Goal: Information Seeking & Learning: Learn about a topic

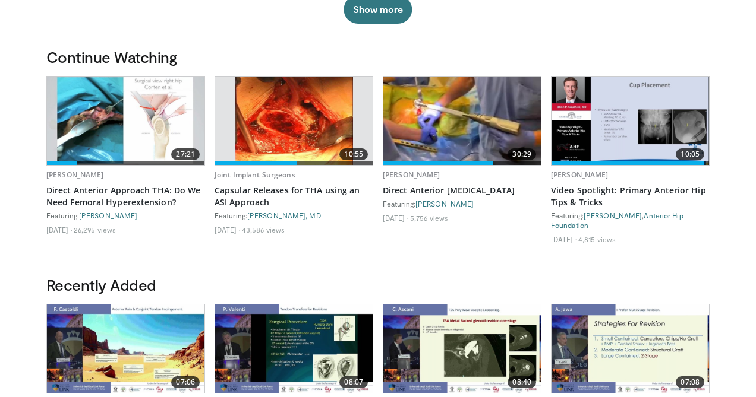
scroll to position [321, 0]
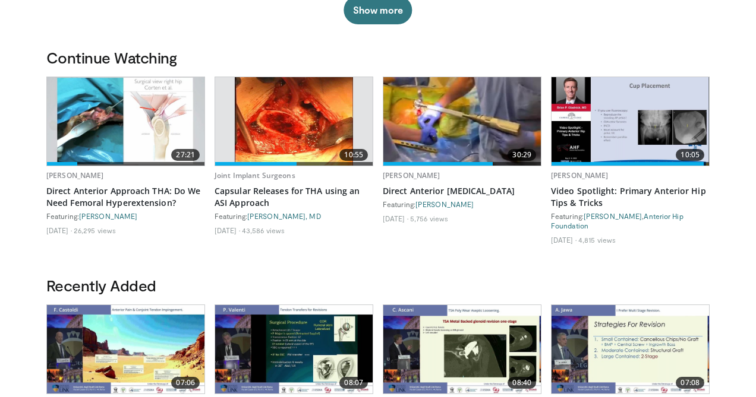
click at [456, 136] on img at bounding box center [461, 121] width 157 height 89
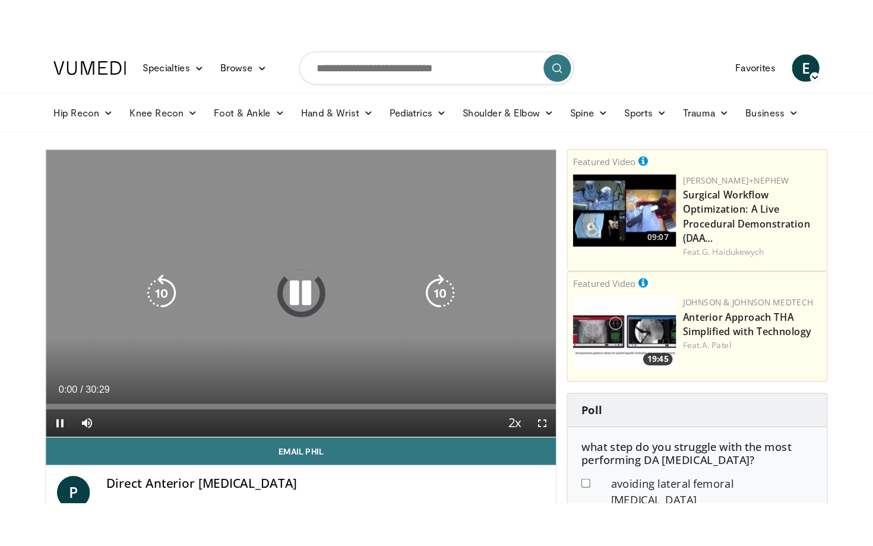
scroll to position [2, 0]
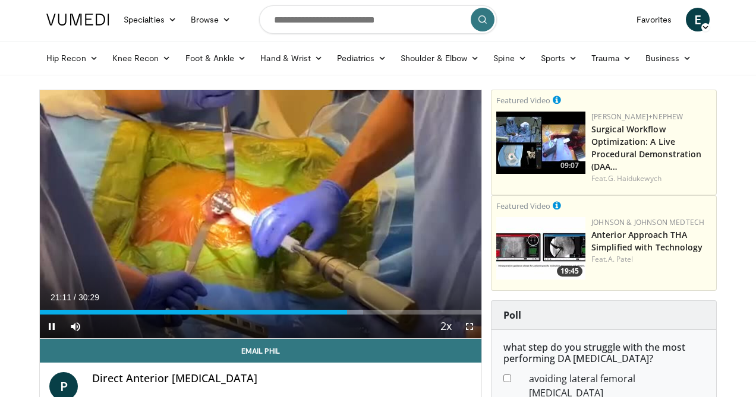
click at [468, 324] on span "Video Player" at bounding box center [469, 327] width 24 height 24
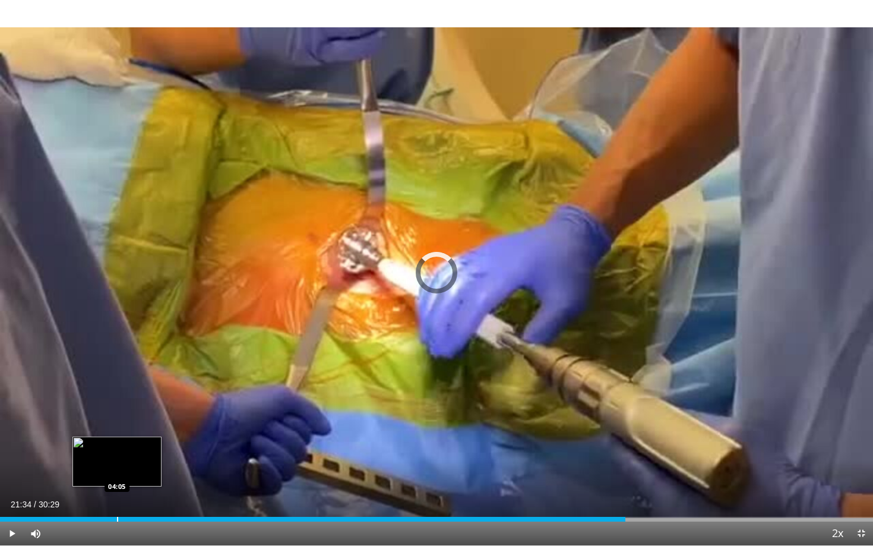
drag, startPoint x: 632, startPoint y: 516, endPoint x: 117, endPoint y: 519, distance: 515.1
click at [117, 397] on div "Loaded : 0.00% 04:05 04:05" at bounding box center [436, 515] width 873 height 11
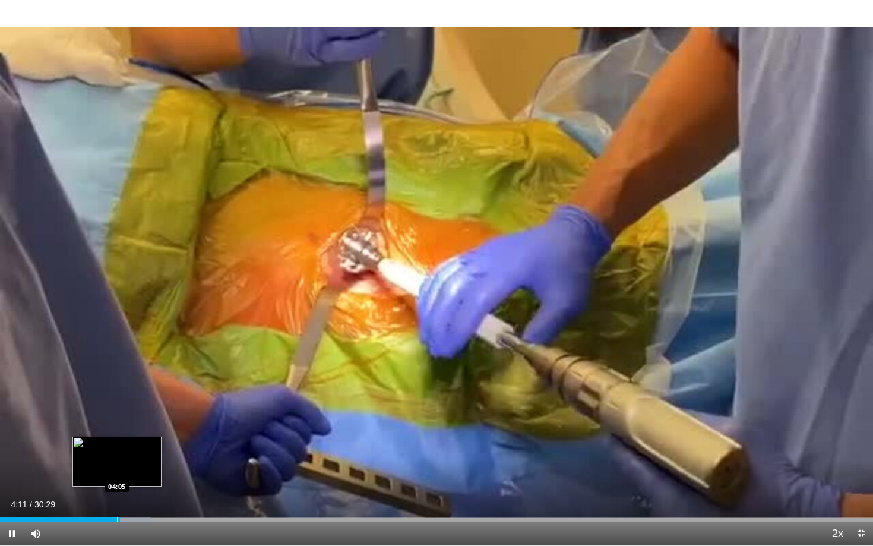
click at [117, 397] on video-js "**********" at bounding box center [436, 273] width 873 height 546
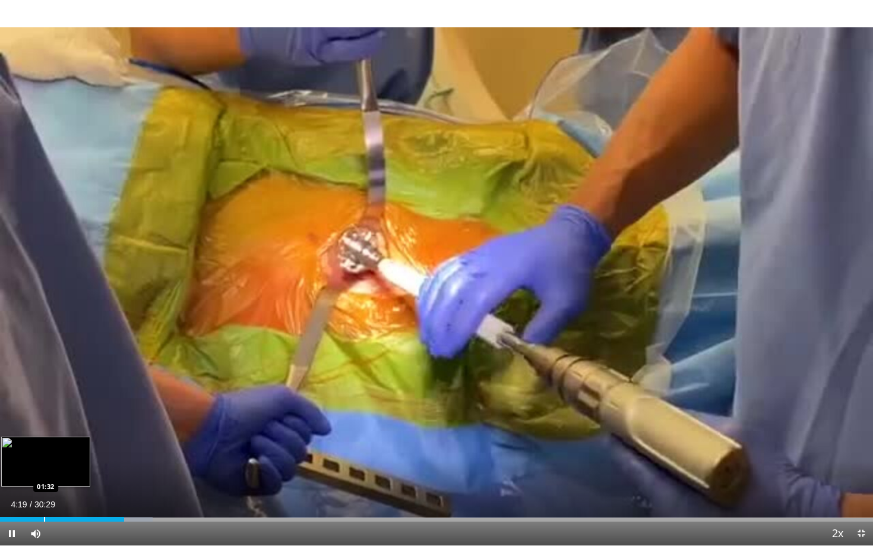
click at [44, 397] on div "Progress Bar" at bounding box center [44, 519] width 1 height 5
click at [10, 397] on span "Video Player" at bounding box center [12, 534] width 24 height 24
click at [10, 397] on div "Progress Bar" at bounding box center [10, 519] width 1 height 5
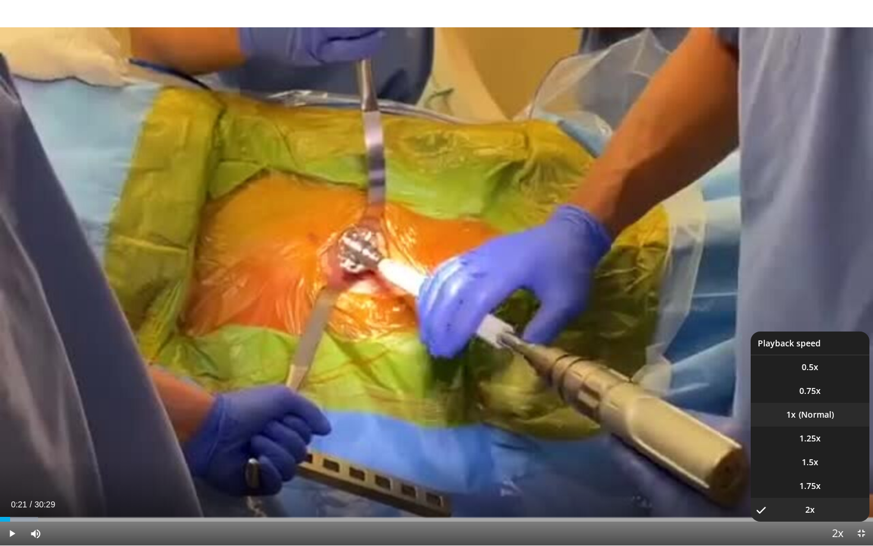
click at [755, 397] on li "1x" at bounding box center [810, 415] width 119 height 24
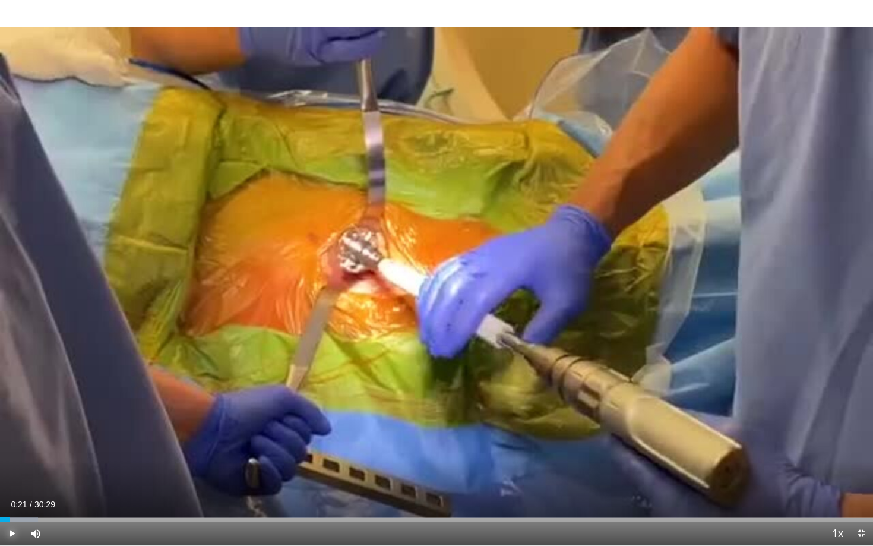
click at [12, 397] on span "Video Player" at bounding box center [12, 534] width 24 height 24
click at [6, 397] on div "Progress Bar" at bounding box center [6, 519] width 1 height 5
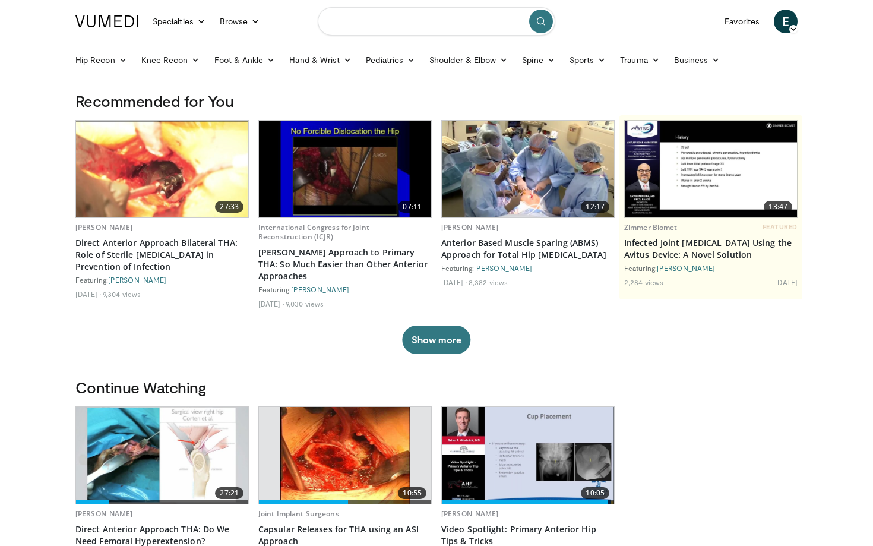
click at [361, 24] on input "Search topics, interventions" at bounding box center [437, 21] width 238 height 29
type input "**********"
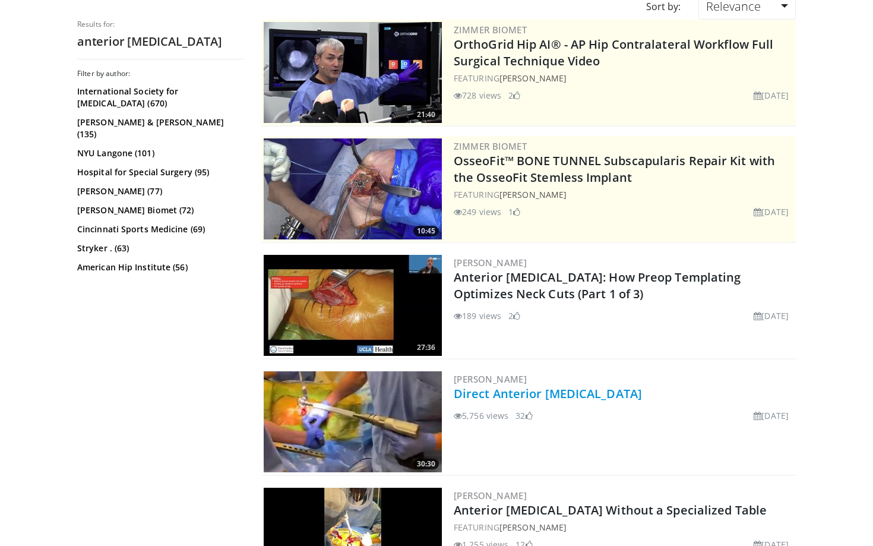
scroll to position [119, 0]
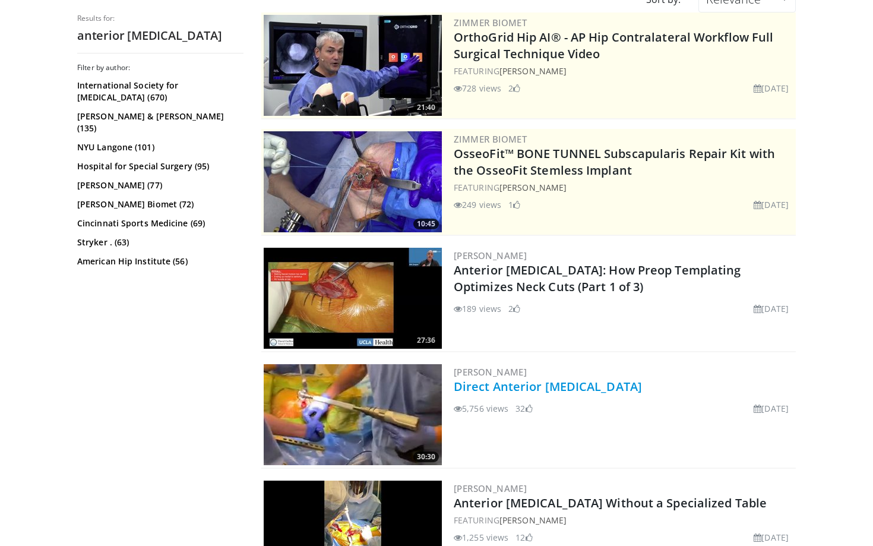
click at [527, 389] on link "Direct Anterior Hip Replacement" at bounding box center [548, 386] width 188 height 16
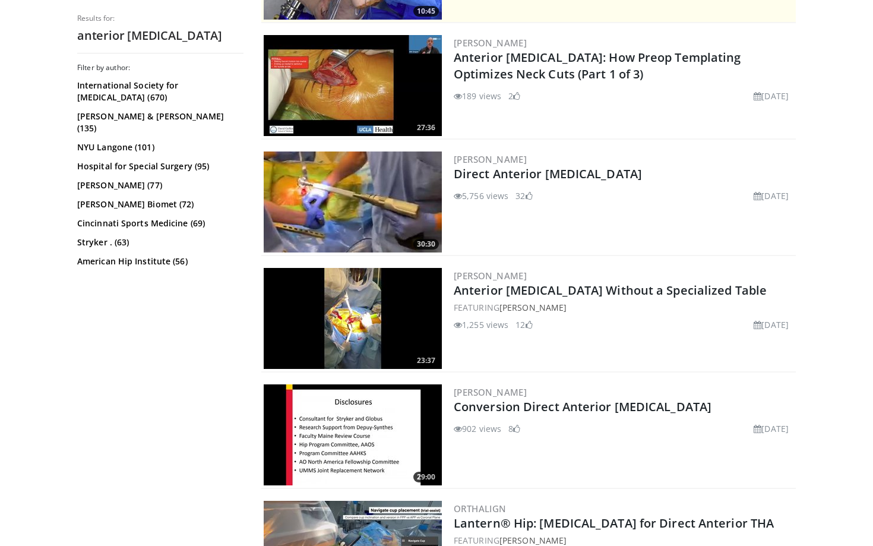
scroll to position [333, 0]
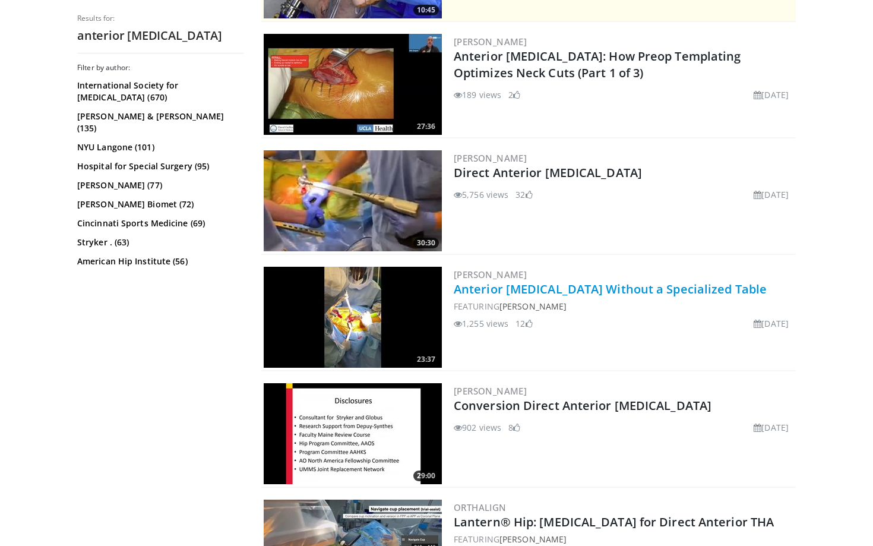
click at [521, 293] on link "Anterior Hip Replacement Without a Specialized Table" at bounding box center [610, 289] width 313 height 16
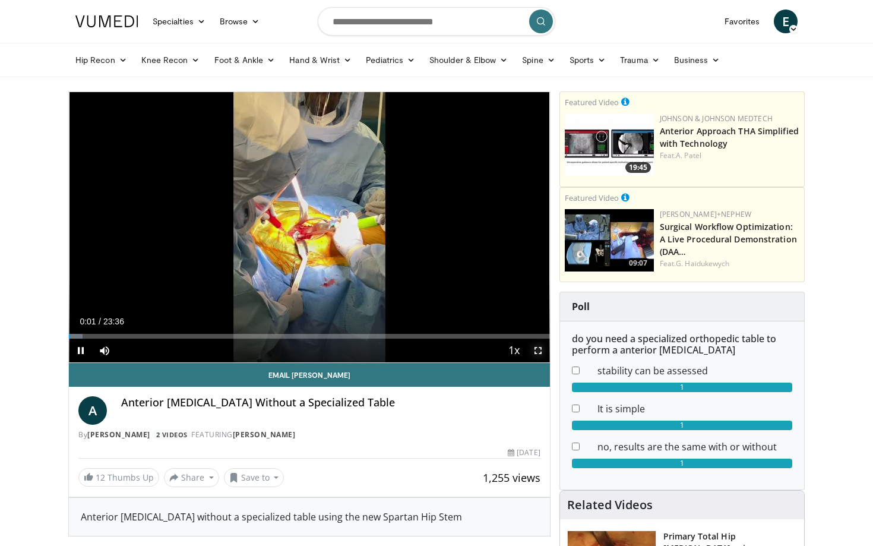
click at [538, 353] on span "Video Player" at bounding box center [538, 351] width 24 height 24
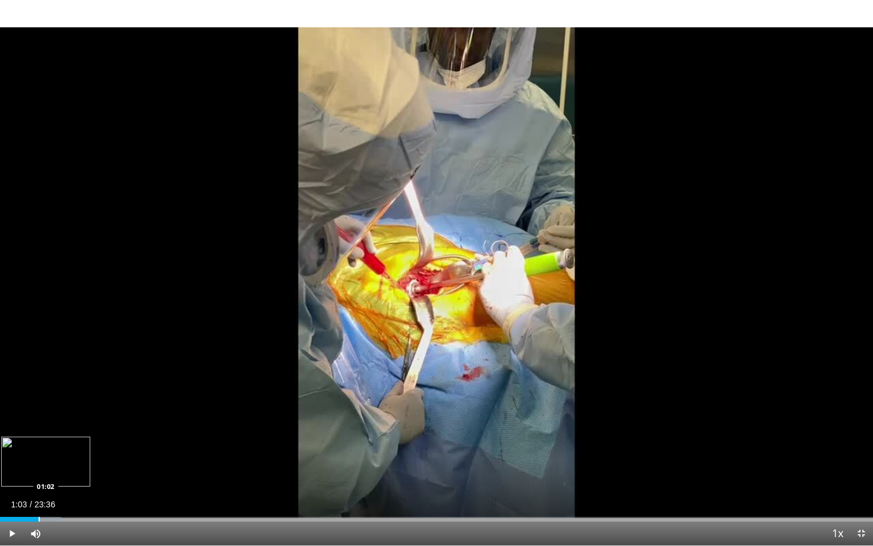
click at [39, 519] on div "Progress Bar" at bounding box center [39, 519] width 1 height 5
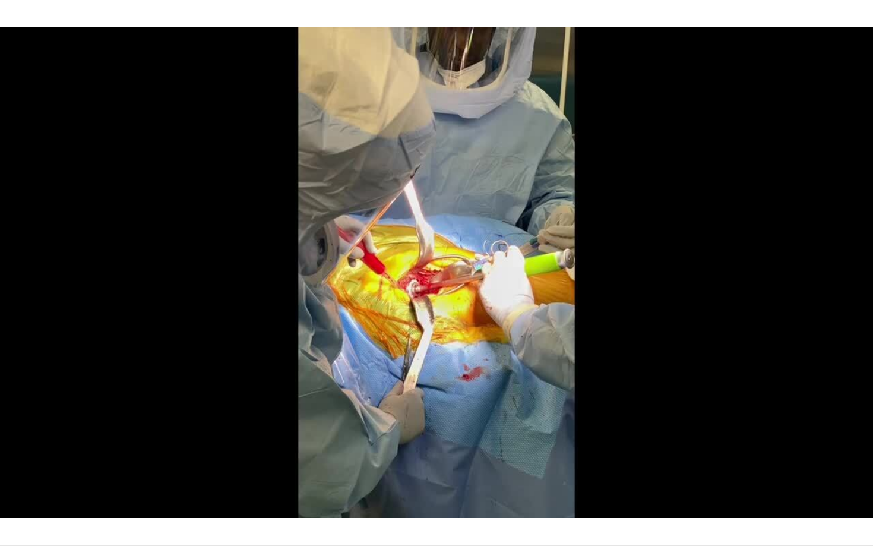
click at [51, 517] on div "10 seconds Tap to unmute" at bounding box center [436, 272] width 873 height 545
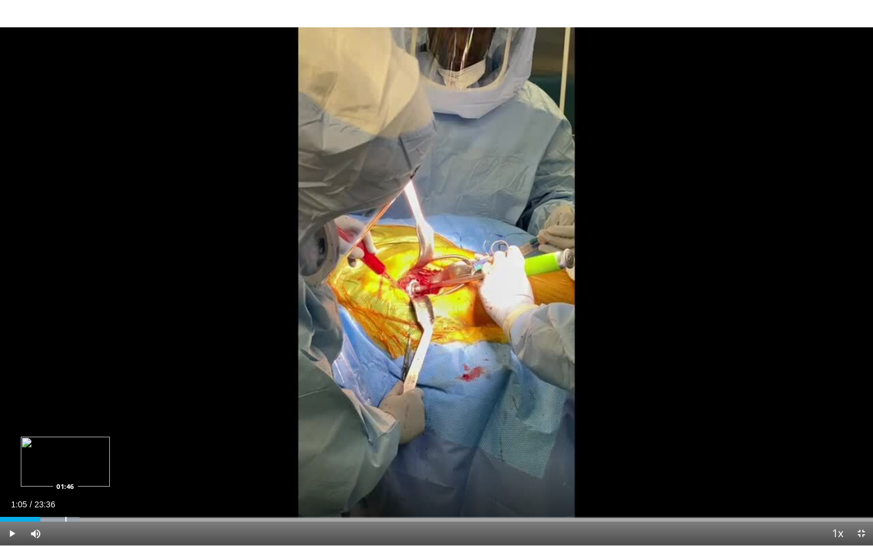
click at [65, 520] on div "Progress Bar" at bounding box center [65, 519] width 1 height 5
click at [42, 519] on div "Progress Bar" at bounding box center [42, 519] width 1 height 5
click at [45, 518] on div "Progress Bar" at bounding box center [45, 519] width 1 height 5
click at [38, 519] on div "Progress Bar" at bounding box center [38, 519] width 1 height 5
click at [14, 534] on span "Video Player" at bounding box center [12, 534] width 24 height 24
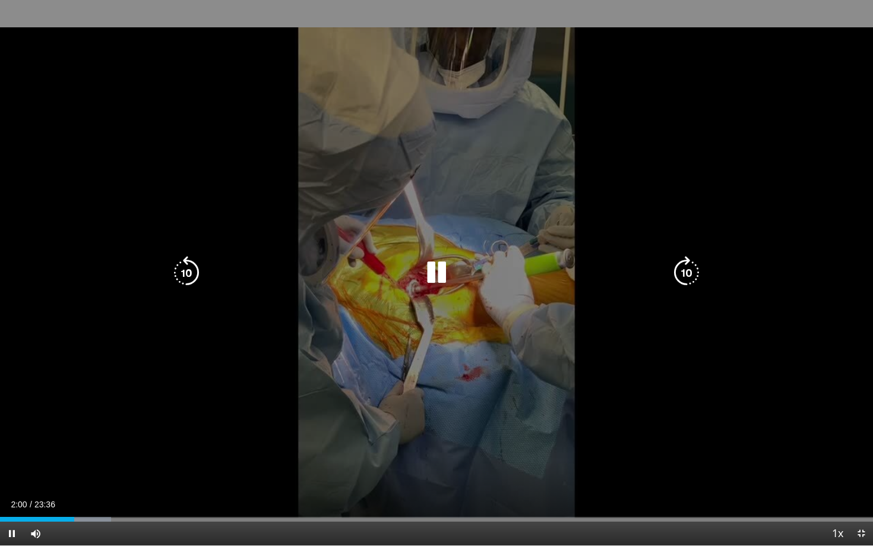
click at [192, 157] on div "10 seconds Tap to unmute" at bounding box center [436, 272] width 873 height 545
click at [72, 6] on div "10 seconds Tap to unmute" at bounding box center [436, 272] width 873 height 545
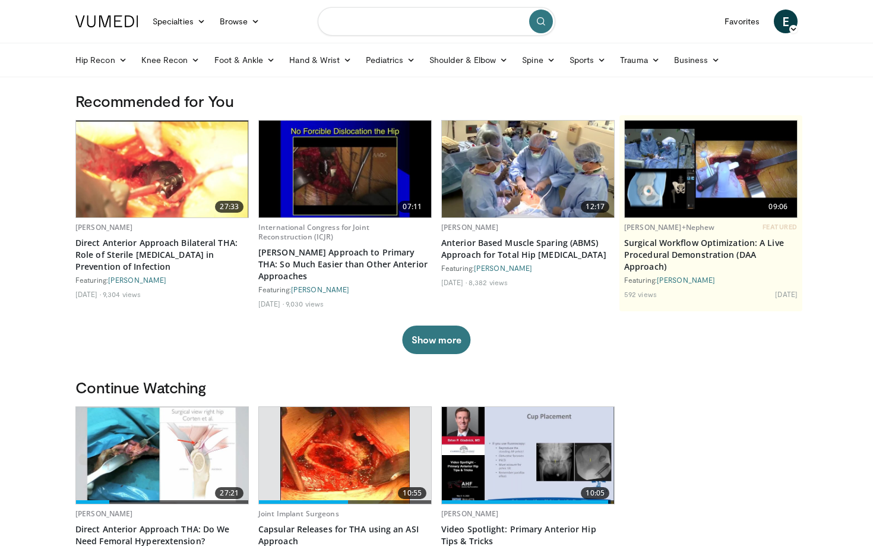
click at [381, 20] on input "Search topics, interventions" at bounding box center [437, 21] width 238 height 29
type input "**********"
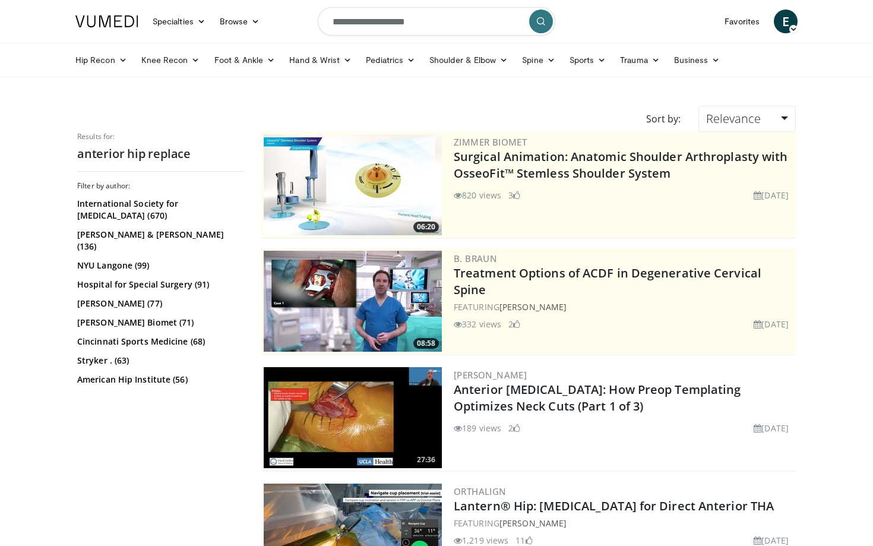
click at [429, 29] on input "**********" at bounding box center [437, 21] width 238 height 29
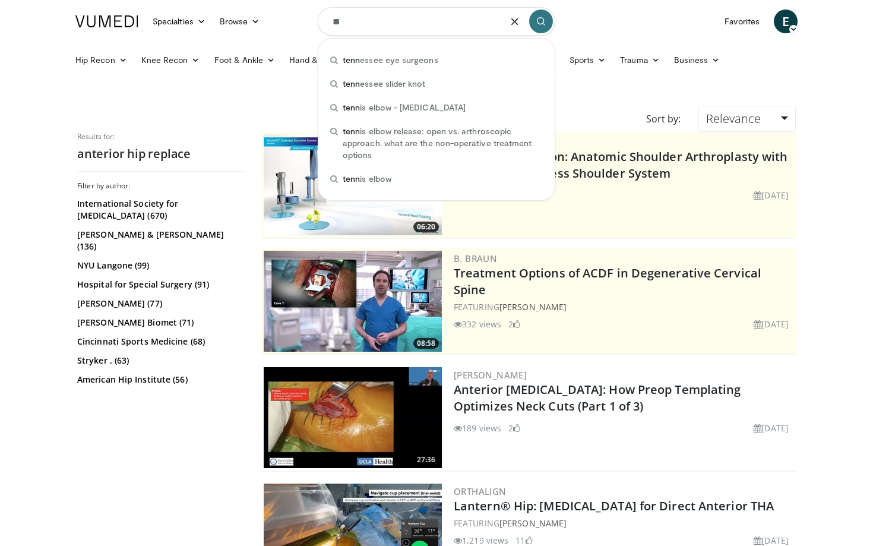
type input "*"
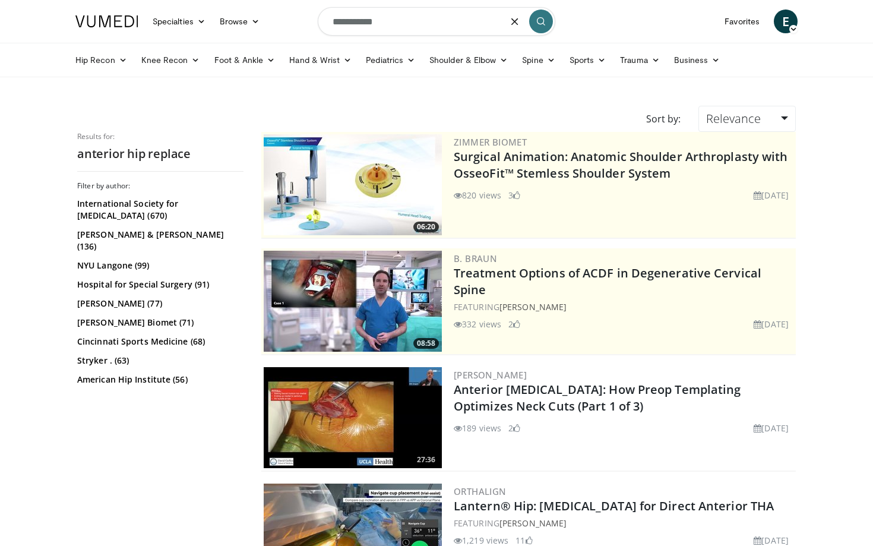
type input "**********"
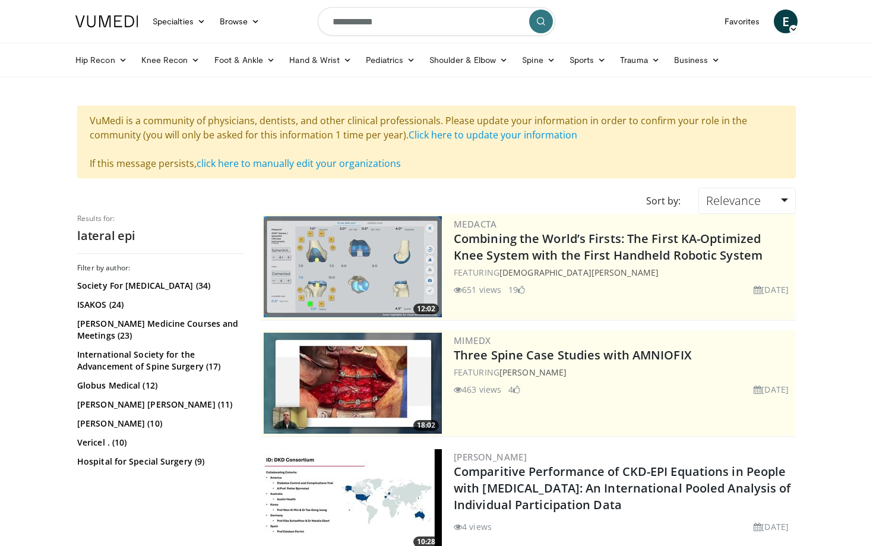
click at [402, 18] on input "**********" at bounding box center [437, 21] width 238 height 29
type input "**********"
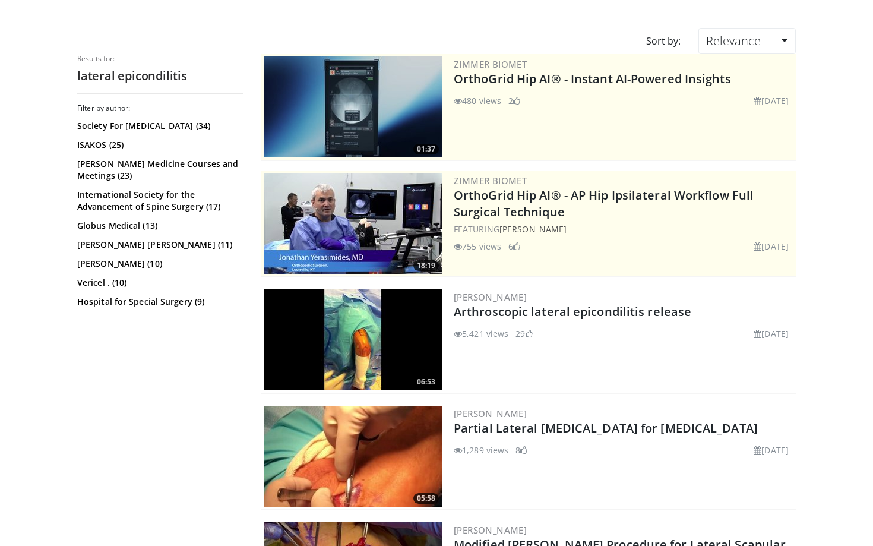
scroll to position [89, 0]
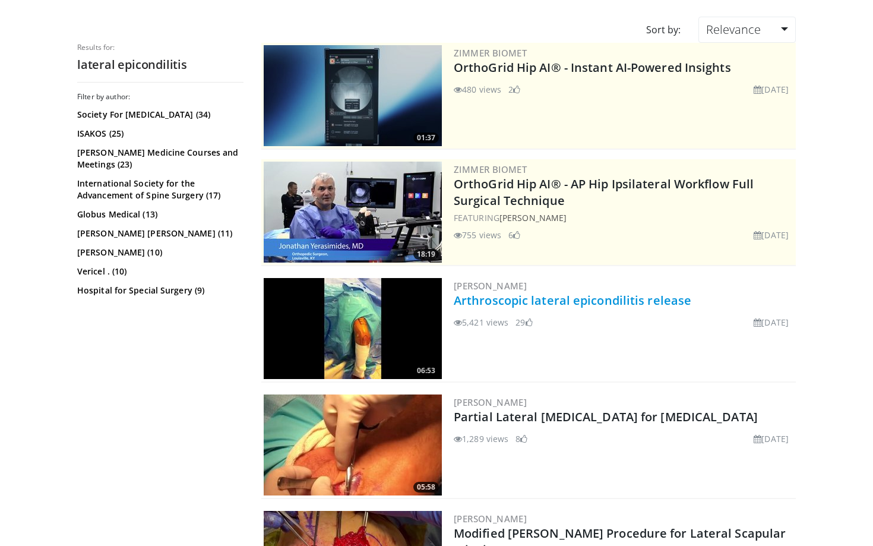
click at [536, 299] on link "Arthroscopic lateral epicondilitis release" at bounding box center [573, 300] width 238 height 16
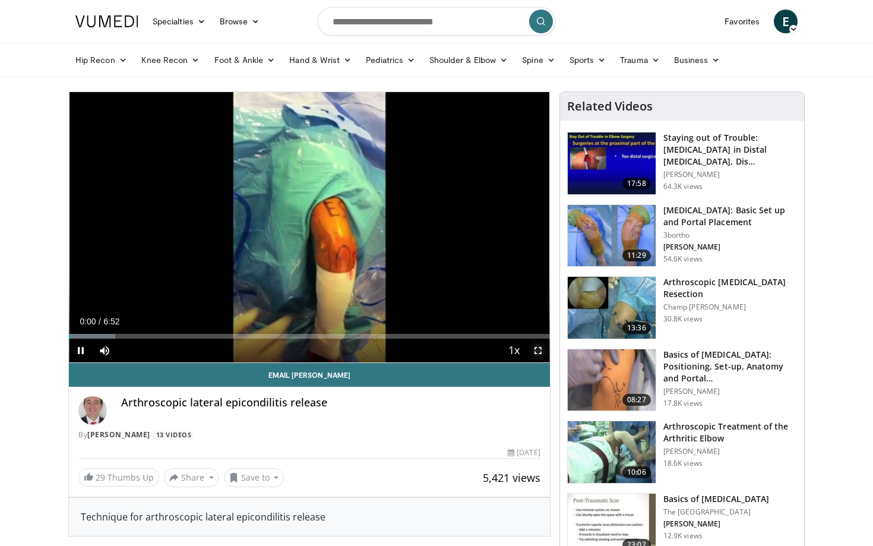
click at [539, 353] on span "Video Player" at bounding box center [538, 351] width 24 height 24
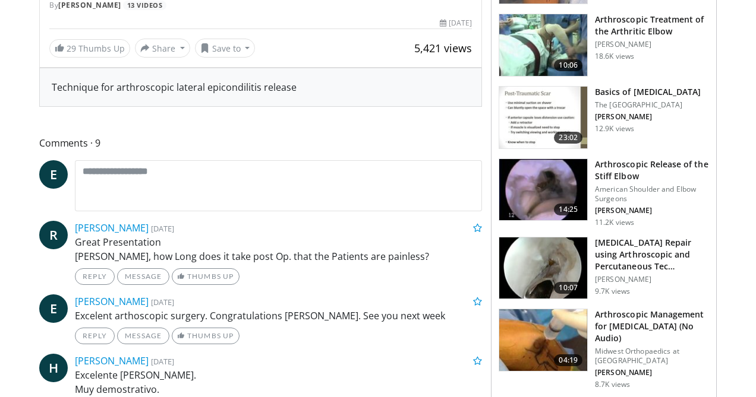
scroll to position [409, 0]
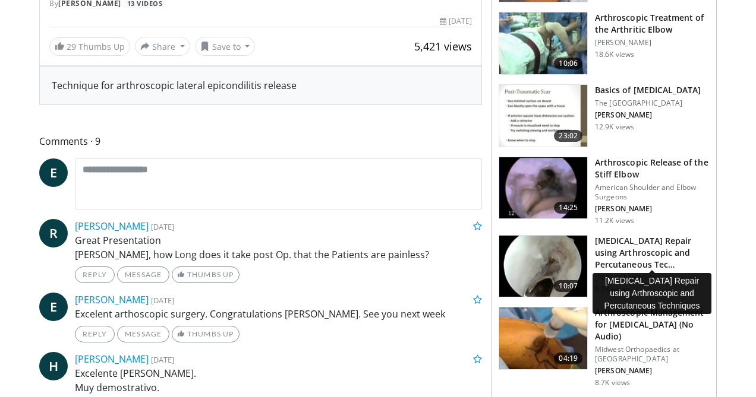
click at [646, 249] on h3 "[MEDICAL_DATA] Repair using Arthroscopic and Percutaneous Tec…" at bounding box center [652, 253] width 114 height 36
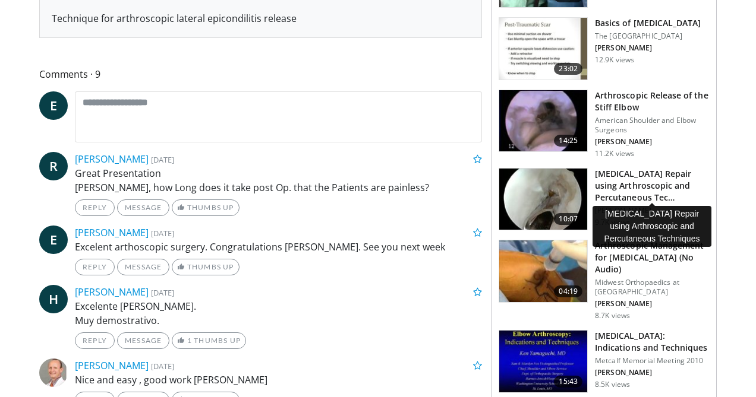
scroll to position [479, 0]
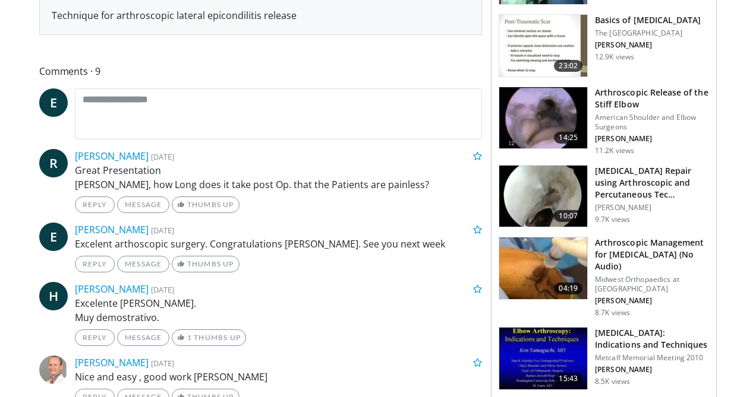
click at [636, 239] on h3 "Arthroscopic Management for [MEDICAL_DATA] (No Audio)" at bounding box center [652, 255] width 114 height 36
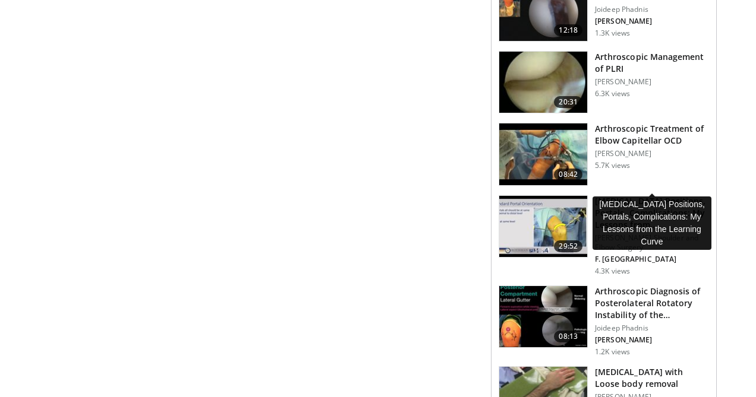
scroll to position [1245, 0]
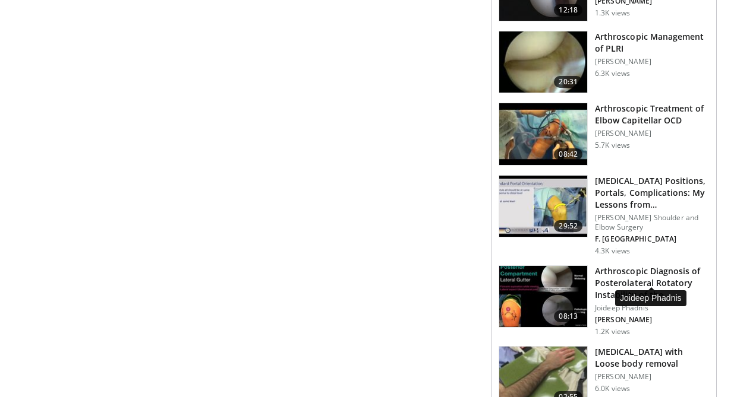
click at [651, 315] on p "J. Phadnis" at bounding box center [652, 320] width 114 height 10
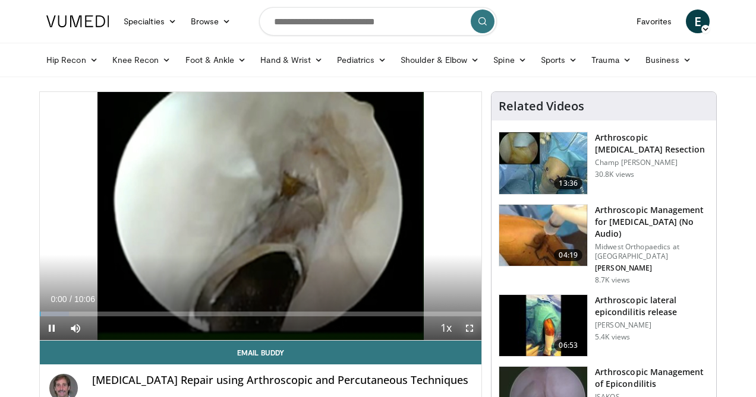
click at [471, 323] on span "Video Player" at bounding box center [469, 329] width 24 height 24
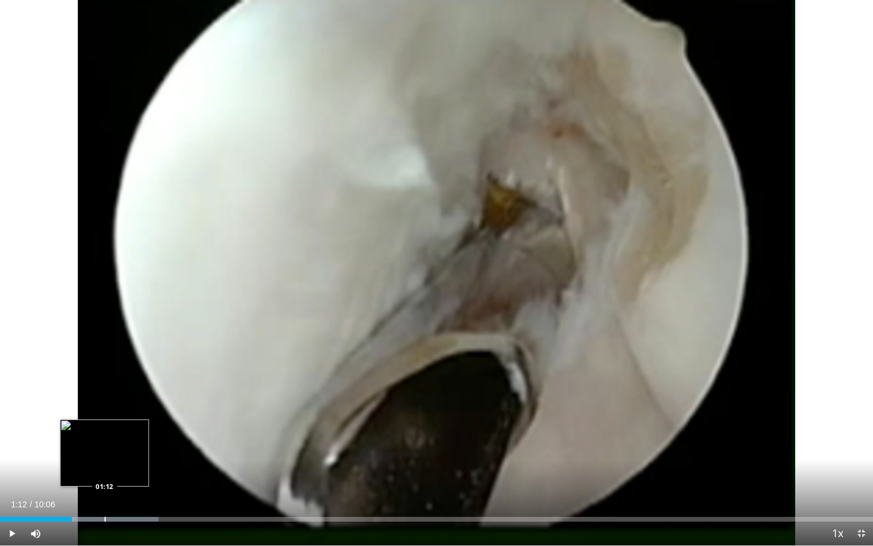
click at [105, 397] on div "Progress Bar" at bounding box center [105, 519] width 1 height 5
click at [130, 397] on div "Progress Bar" at bounding box center [129, 519] width 1 height 5
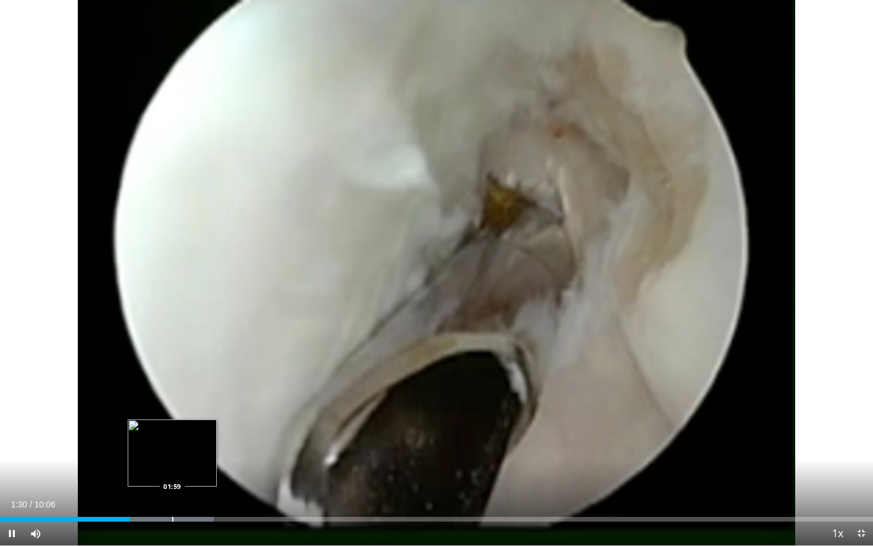
click at [172, 397] on div "Progress Bar" at bounding box center [172, 519] width 1 height 5
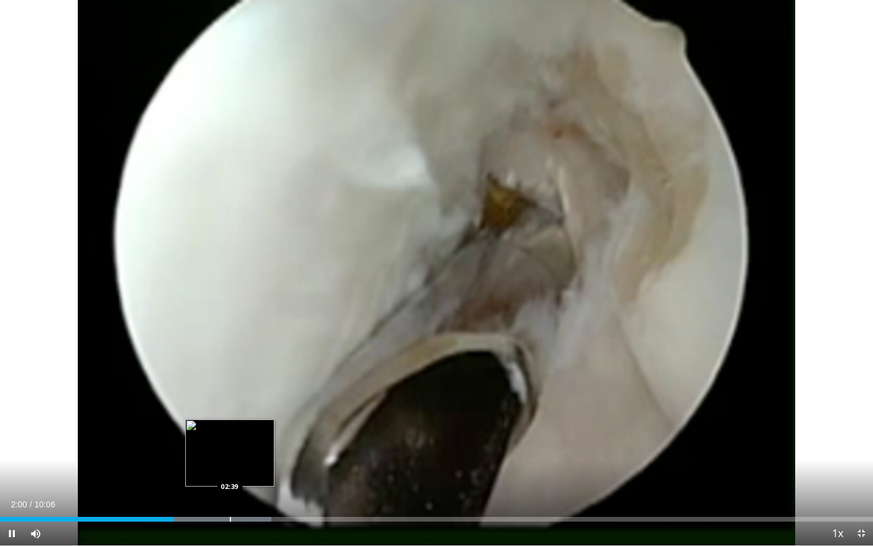
click at [231, 397] on div "Progress Bar" at bounding box center [230, 519] width 1 height 5
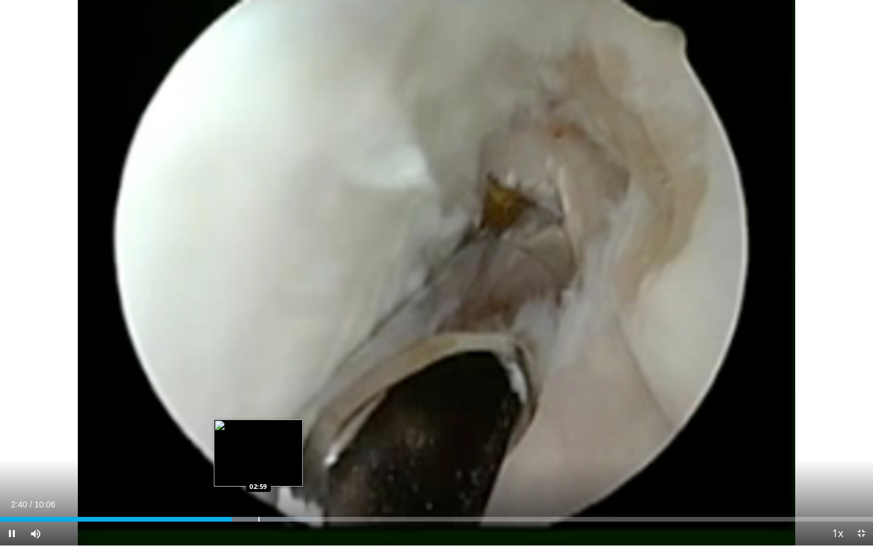
click at [258, 397] on div "Progress Bar" at bounding box center [258, 519] width 1 height 5
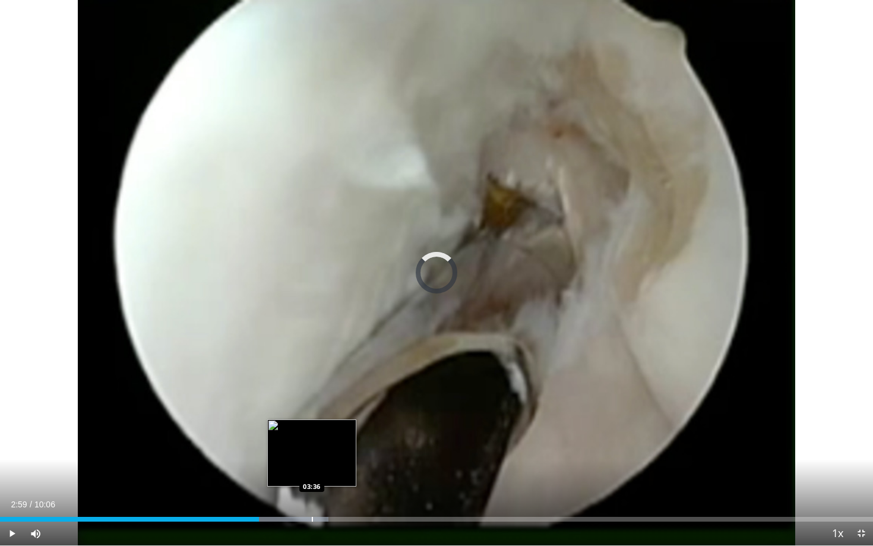
click at [312, 397] on div "Progress Bar" at bounding box center [312, 519] width 1 height 5
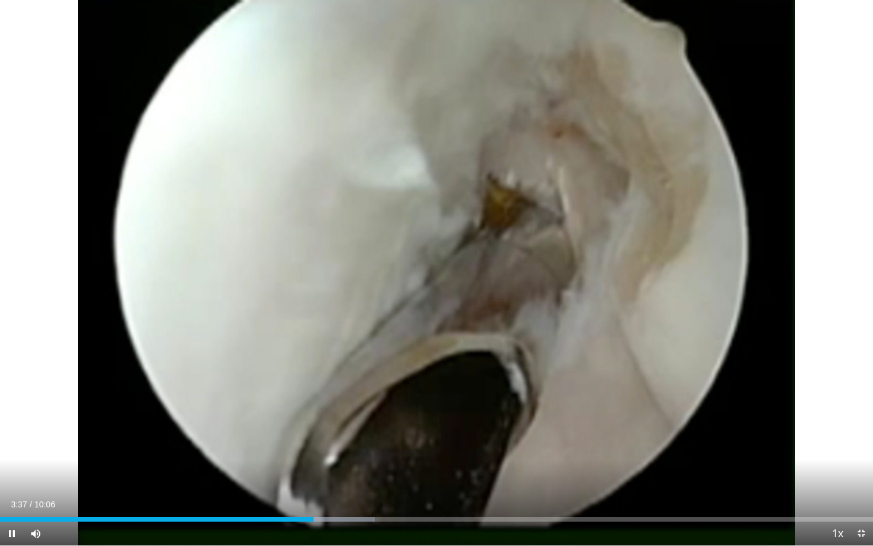
click at [359, 397] on div "Current Time 3:37 / Duration 10:06 Pause Skip Backward Skip Forward Mute Loaded…" at bounding box center [436, 534] width 873 height 24
click at [364, 397] on div "Progress Bar" at bounding box center [364, 519] width 1 height 5
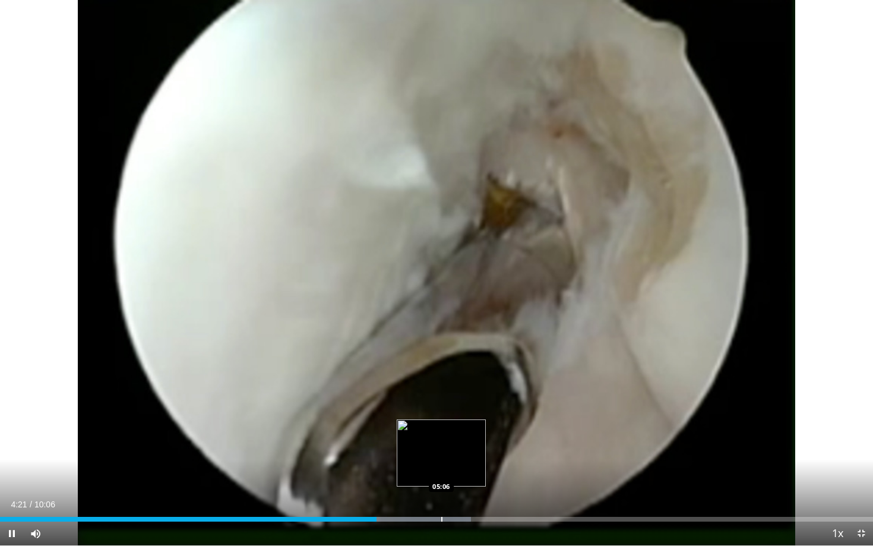
click at [442, 397] on div "Progress Bar" at bounding box center [441, 519] width 1 height 5
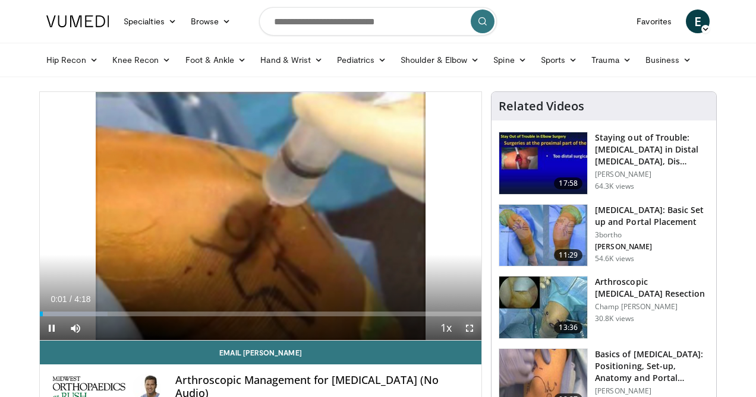
click at [471, 333] on span "Video Player" at bounding box center [469, 329] width 24 height 24
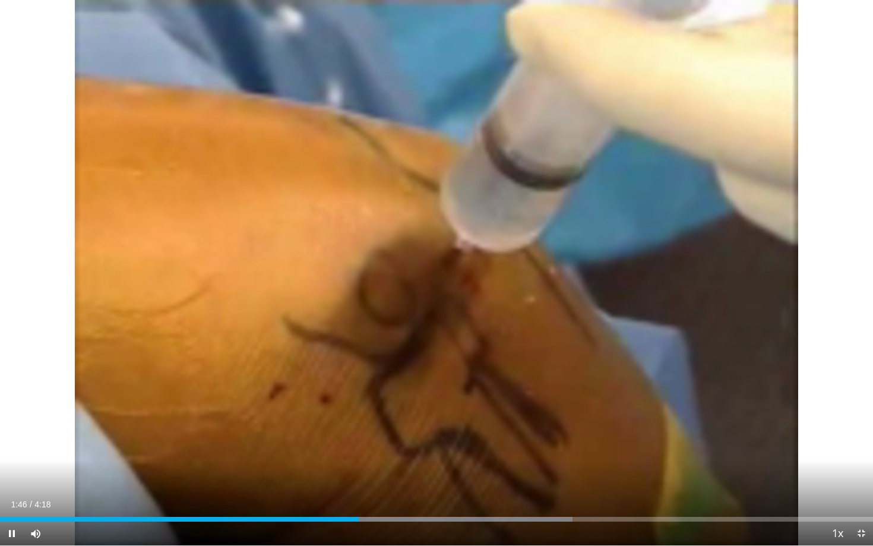
click at [444, 397] on div "10 seconds Tap to unmute" at bounding box center [436, 272] width 873 height 545
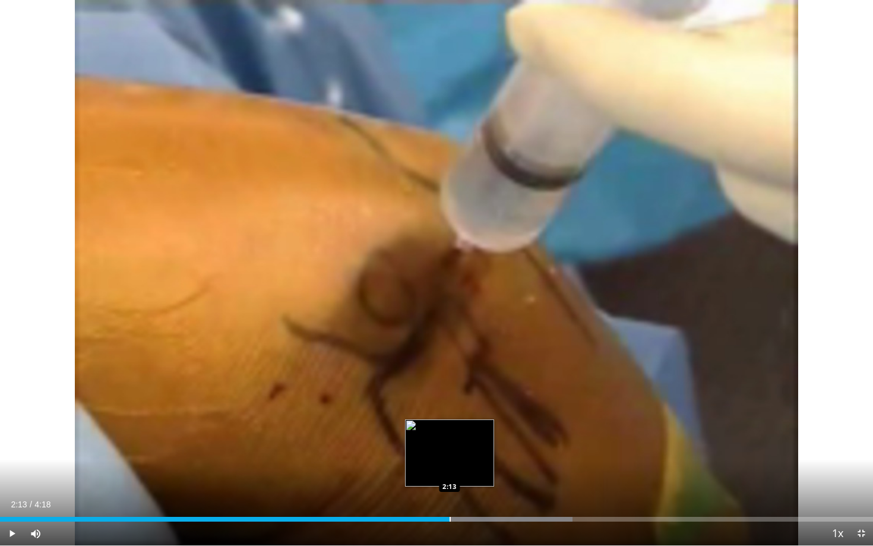
click at [450, 397] on div "Progress Bar" at bounding box center [450, 519] width 1 height 5
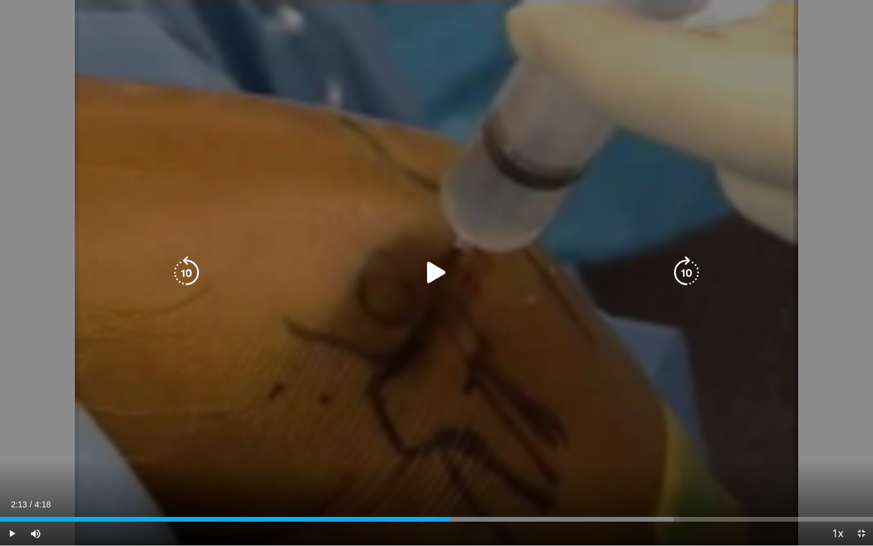
click at [433, 277] on icon "Video Player" at bounding box center [436, 272] width 33 height 33
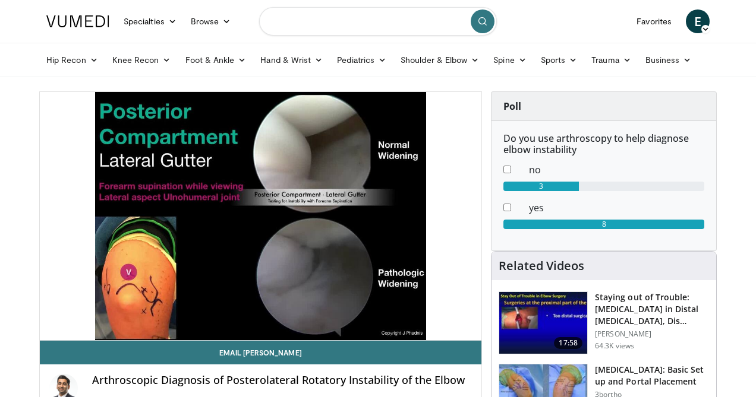
click at [326, 24] on input "Search topics, interventions" at bounding box center [378, 21] width 238 height 29
type input "**********"
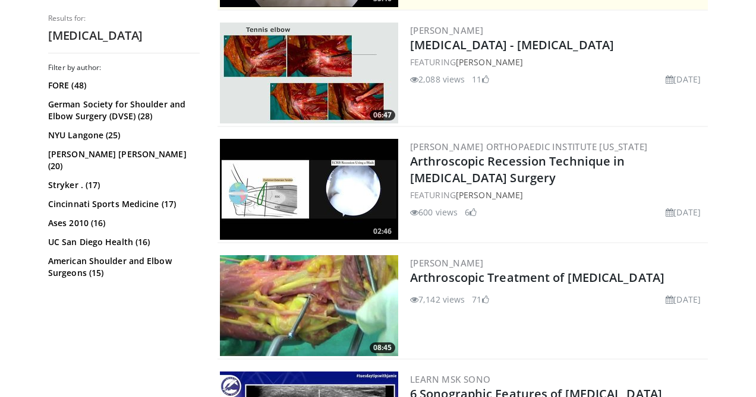
scroll to position [348, 0]
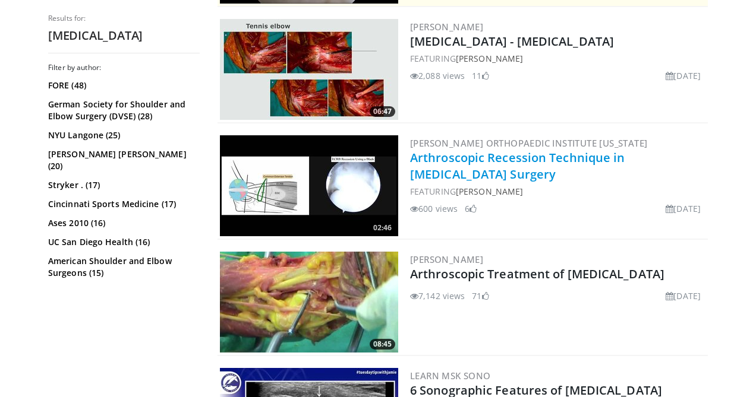
click at [467, 163] on link "Arthroscopic Recession Technique in Tennis Elbow Surgery" at bounding box center [517, 166] width 215 height 33
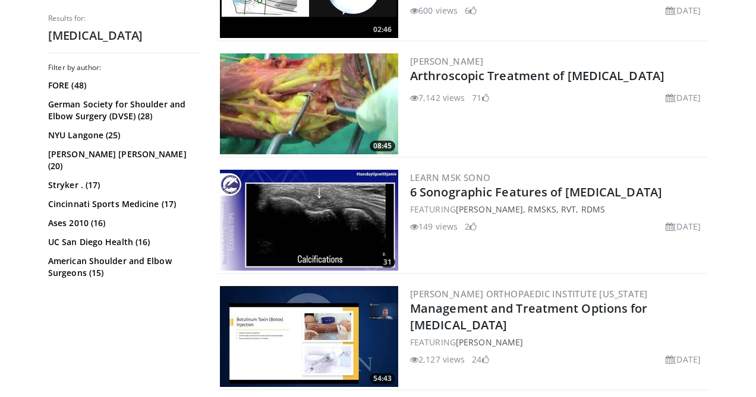
scroll to position [564, 0]
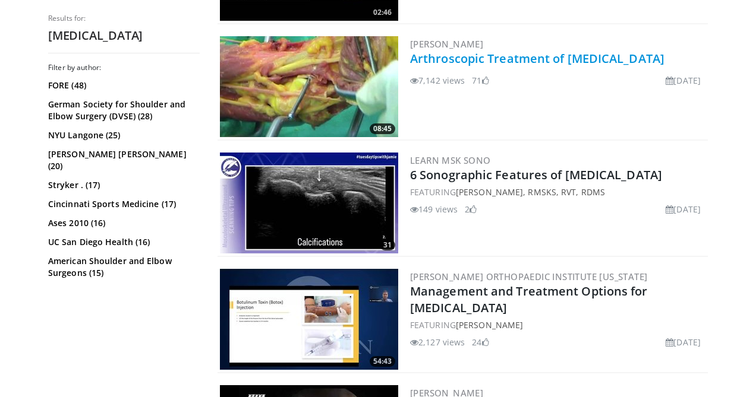
click at [467, 61] on link "Arthroscopic Treatment of Tennis Elbow" at bounding box center [537, 58] width 254 height 16
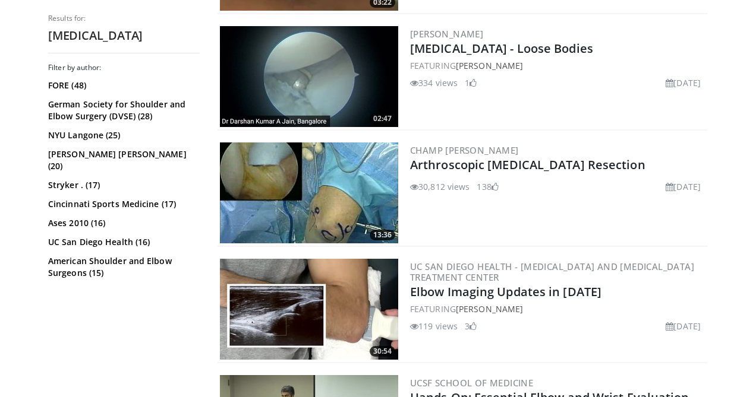
scroll to position [1516, 0]
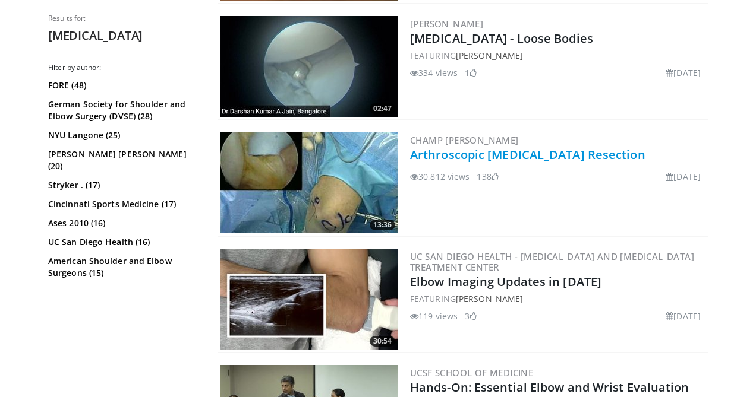
click at [481, 157] on link "Arthroscopic [MEDICAL_DATA] Resection" at bounding box center [527, 155] width 235 height 16
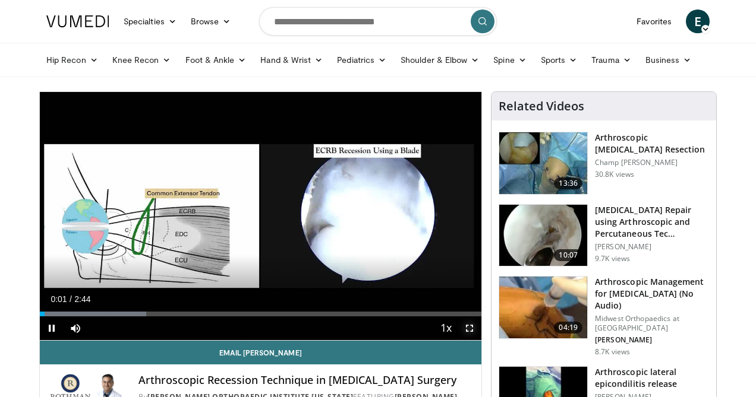
click at [468, 329] on span "Video Player" at bounding box center [469, 329] width 24 height 24
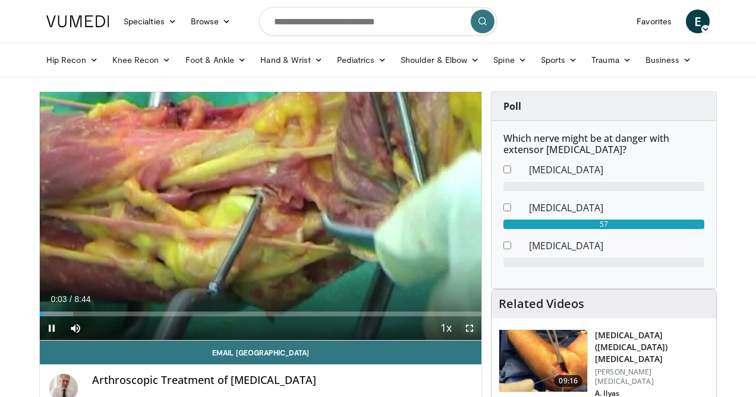
click at [469, 327] on span "Video Player" at bounding box center [469, 329] width 24 height 24
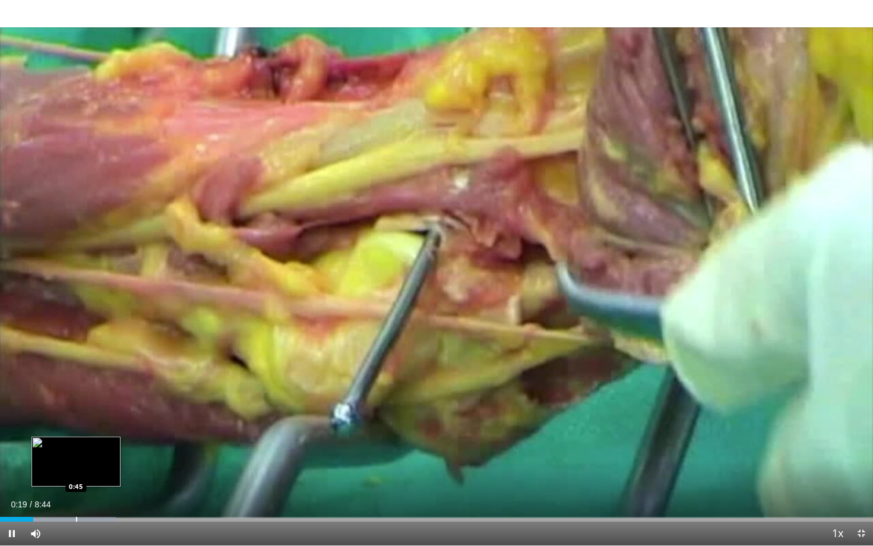
click at [76, 397] on div "Progress Bar" at bounding box center [76, 519] width 1 height 5
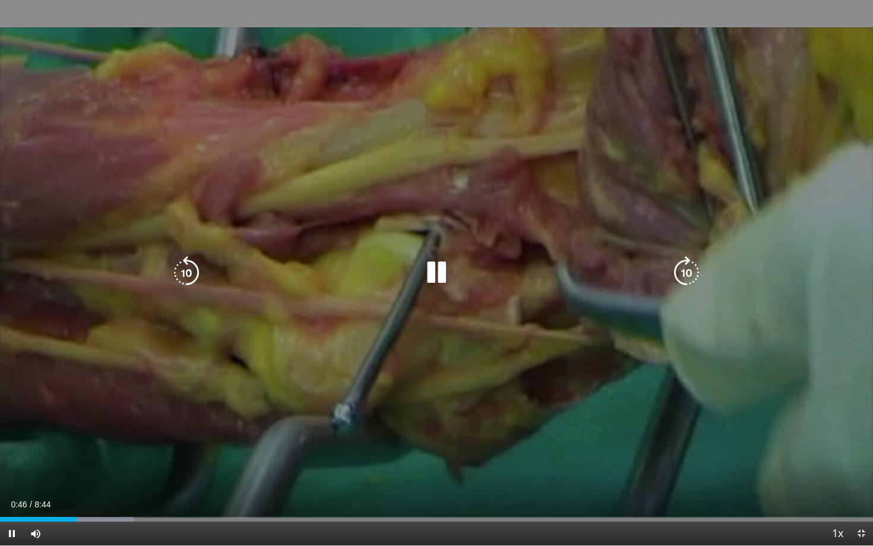
click at [122, 397] on div "10 seconds Tap to unmute" at bounding box center [436, 272] width 873 height 545
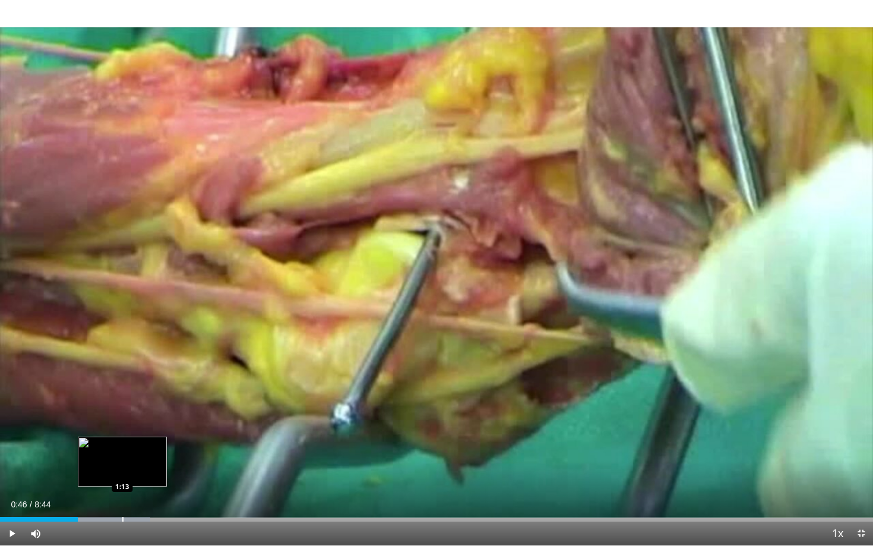
click at [122, 397] on div "Progress Bar" at bounding box center [122, 519] width 1 height 5
click at [137, 397] on div "Progress Bar" at bounding box center [137, 519] width 1 height 5
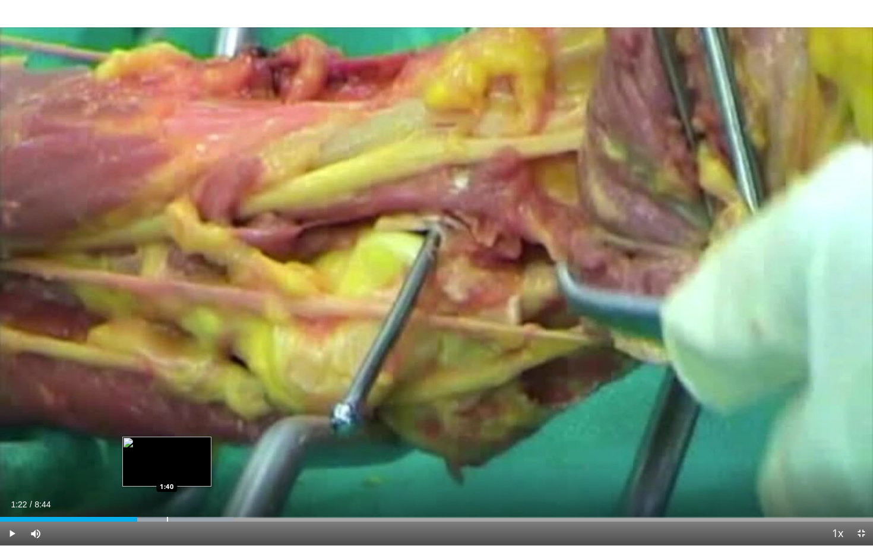
click at [167, 397] on div "Progress Bar" at bounding box center [167, 519] width 1 height 5
click at [209, 397] on div "Current Time 1:40 / Duration 8:44 Play Skip Backward Skip Forward Mute Loaded :…" at bounding box center [436, 534] width 873 height 24
click at [212, 397] on div "Current Time 1:40 / Duration 8:44 Play Skip Backward Skip Forward Mute Loaded :…" at bounding box center [436, 534] width 873 height 24
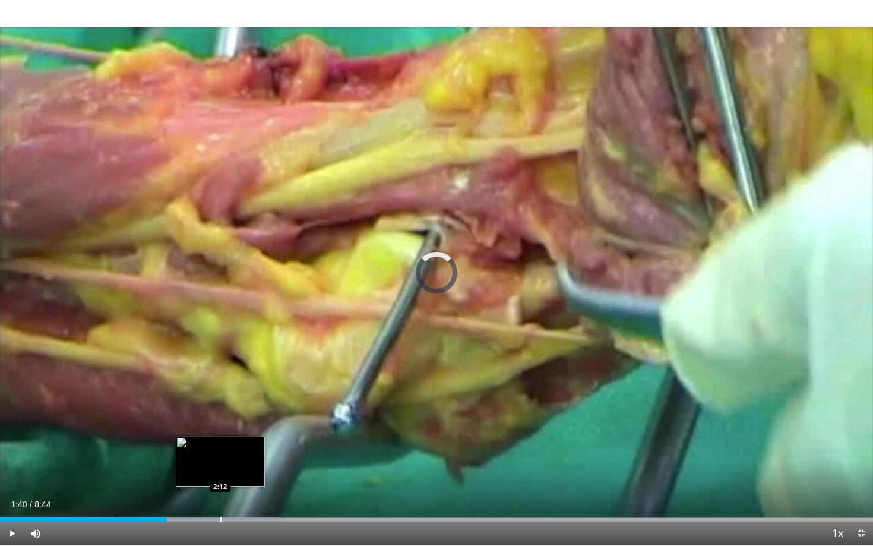
click at [220, 397] on div "Progress Bar" at bounding box center [220, 519] width 1 height 5
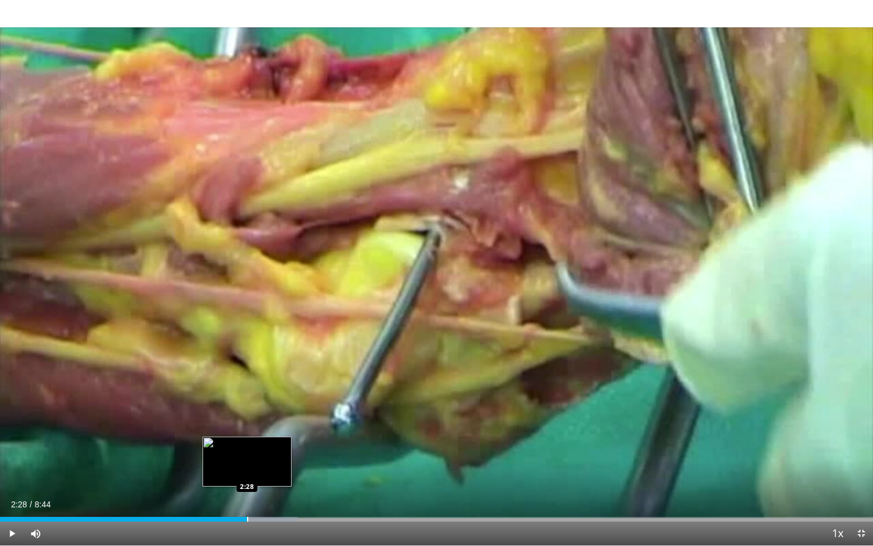
click at [247, 397] on div "Progress Bar" at bounding box center [247, 519] width 1 height 5
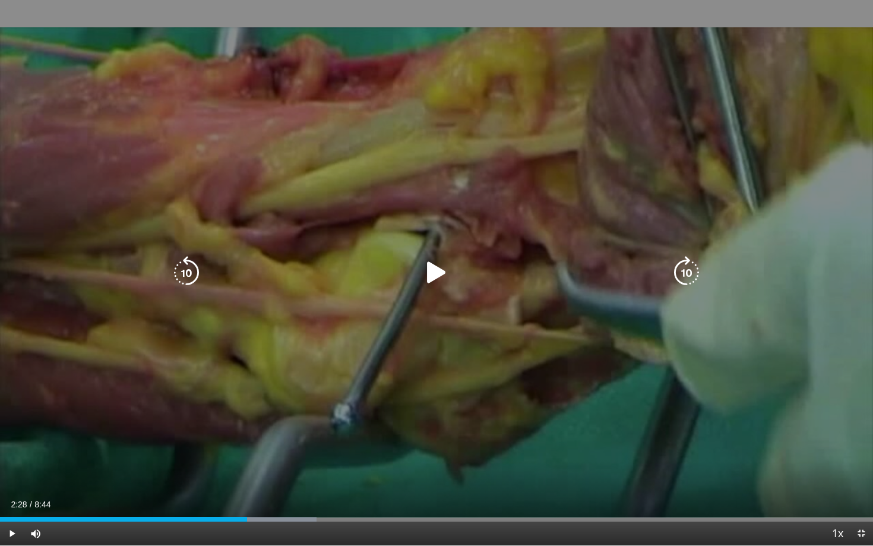
click at [444, 274] on icon "Video Player" at bounding box center [436, 272] width 33 height 33
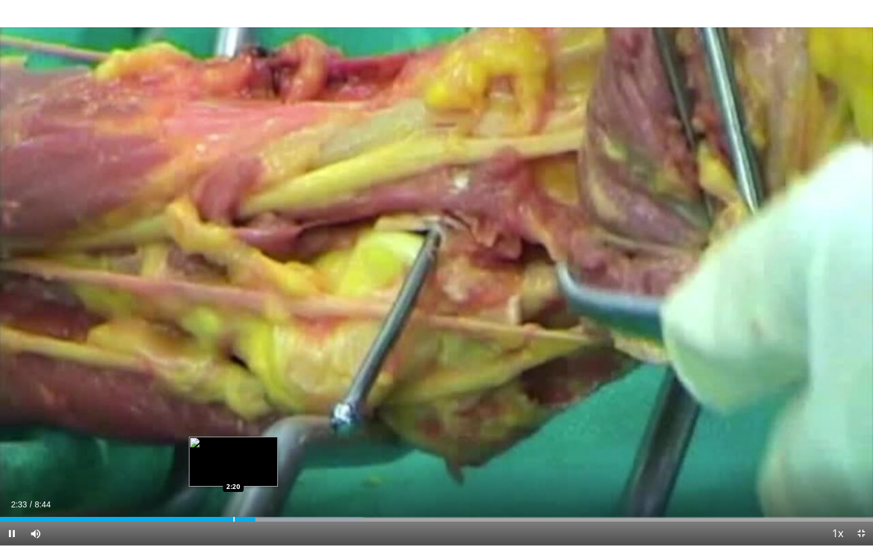
click at [233, 397] on div "Loaded : 41.63% 2:33 2:20" at bounding box center [436, 515] width 873 height 11
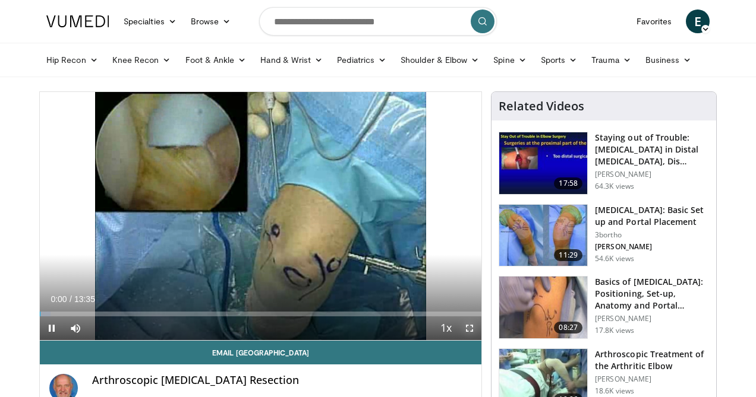
click at [470, 325] on span "Video Player" at bounding box center [469, 329] width 24 height 24
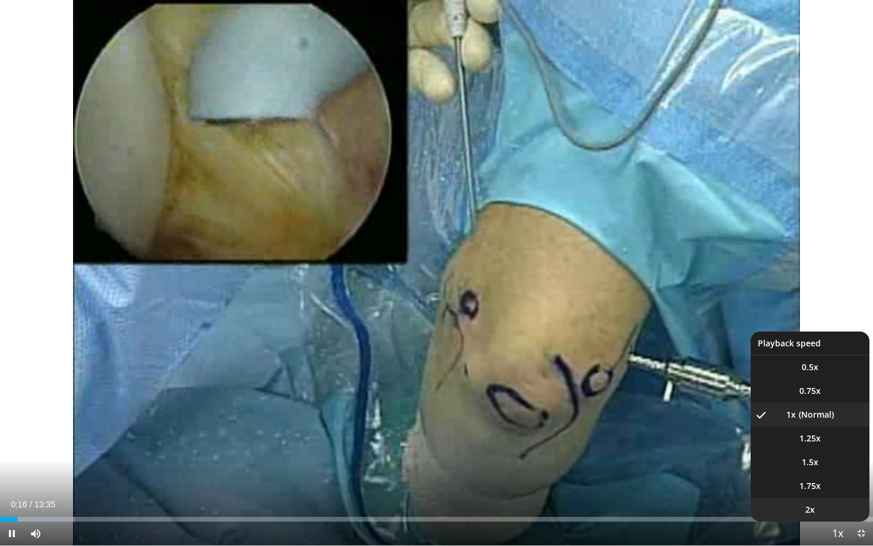
click at [755, 397] on li "2x" at bounding box center [810, 510] width 119 height 24
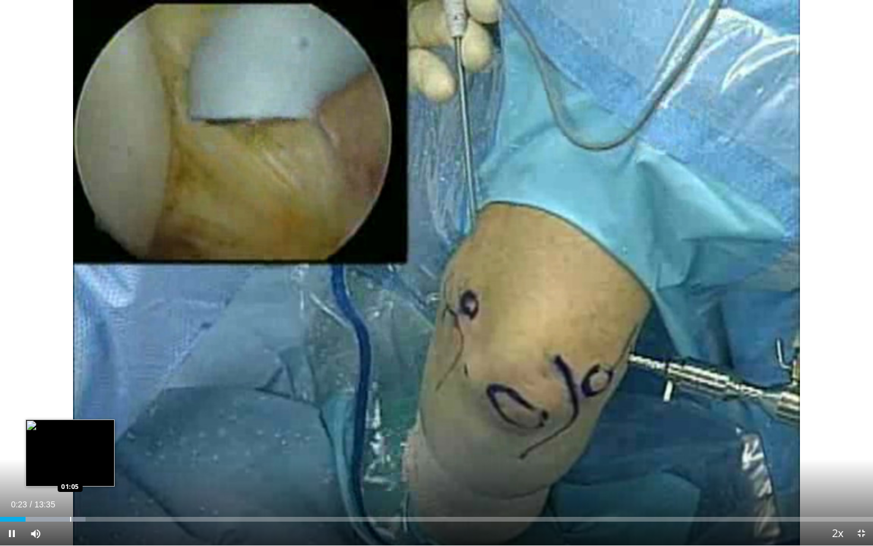
click at [70, 397] on div "Progress Bar" at bounding box center [70, 519] width 1 height 5
